Goal: Complete application form

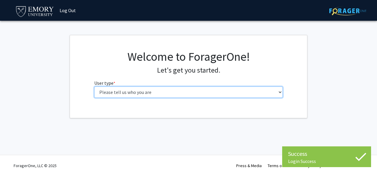
click at [149, 93] on select "Please tell us who you are Undergraduate Student Master's Student Doctoral Cand…" at bounding box center [188, 92] width 189 height 11
select select "1: undergrad"
click at [94, 87] on select "Please tell us who you are Undergraduate Student Master's Student Doctoral Cand…" at bounding box center [188, 92] width 189 height 11
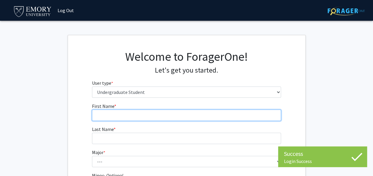
click at [197, 117] on input "First Name * required" at bounding box center [186, 115] width 189 height 11
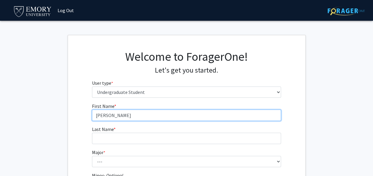
type input "[PERSON_NAME]"
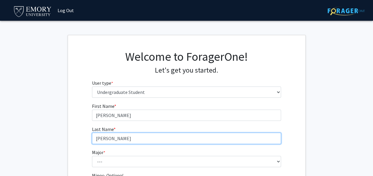
type input "[PERSON_NAME]"
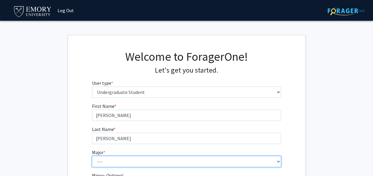
select select "12: 973"
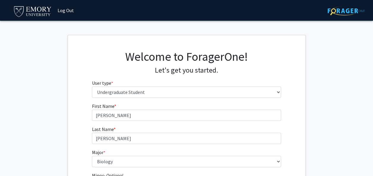
scroll to position [96, 0]
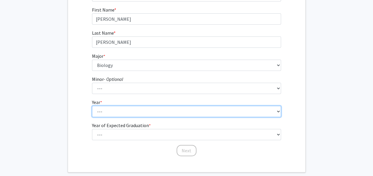
click at [179, 113] on select "--- First-year Sophomore Junior Senior Postbaccalaureate Certificate" at bounding box center [186, 111] width 189 height 11
select select "1: first-year"
click at [92, 106] on select "--- First-year Sophomore Junior Senior Postbaccalaureate Certificate" at bounding box center [186, 111] width 189 height 11
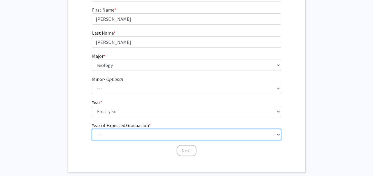
click at [145, 135] on select "--- 2025 2026 2027 2028 2029 2030 2031 2032 2033 2034" at bounding box center [186, 134] width 189 height 11
select select "5: 2029"
click at [92, 129] on select "--- 2025 2026 2027 2028 2029 2030 2031 2032 2033 2034" at bounding box center [186, 134] width 189 height 11
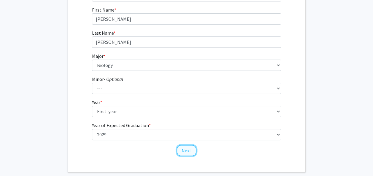
click at [189, 155] on button "Next" at bounding box center [186, 150] width 20 height 11
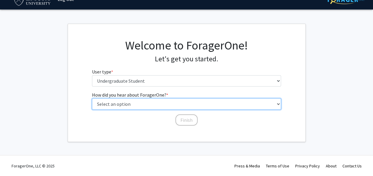
click at [184, 105] on select "Select an option Peer/student recommendation Faculty/staff recommendation Unive…" at bounding box center [186, 103] width 189 height 11
select select "2: faculty_recommendation"
click at [92, 98] on select "Select an option Peer/student recommendation Faculty/staff recommendation Unive…" at bounding box center [186, 103] width 189 height 11
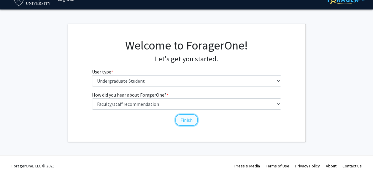
click at [191, 119] on button "Finish" at bounding box center [186, 119] width 22 height 11
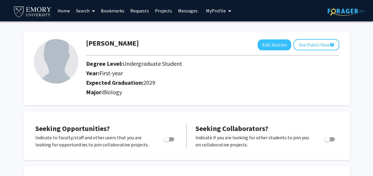
click at [228, 10] on icon "My profile dropdown to access profile and logout" at bounding box center [229, 11] width 3 height 5
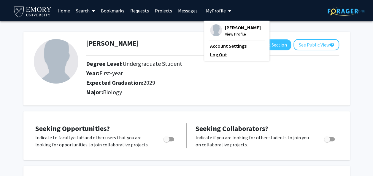
click at [220, 56] on link "Log Out" at bounding box center [236, 54] width 53 height 7
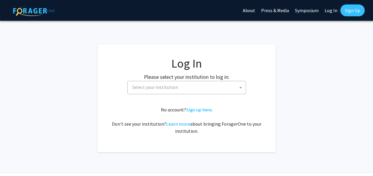
select select
click at [220, 84] on span "Select your institution" at bounding box center [188, 87] width 116 height 12
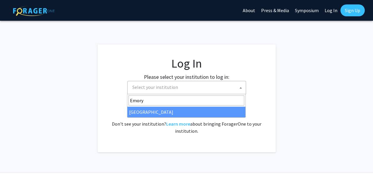
type input "Emory"
select select "12"
